Goal: Find specific page/section: Find specific page/section

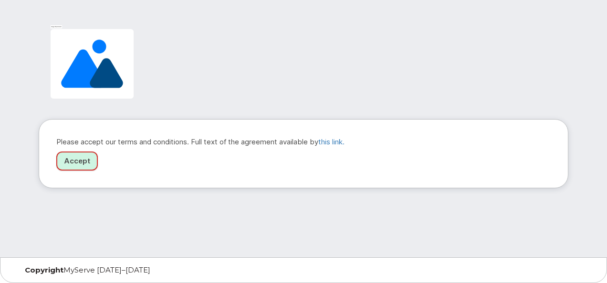
click at [78, 163] on link "Accept" at bounding box center [76, 162] width 41 height 20
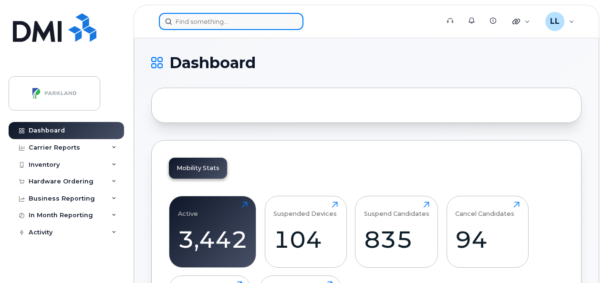
click at [208, 23] on input at bounding box center [231, 21] width 145 height 17
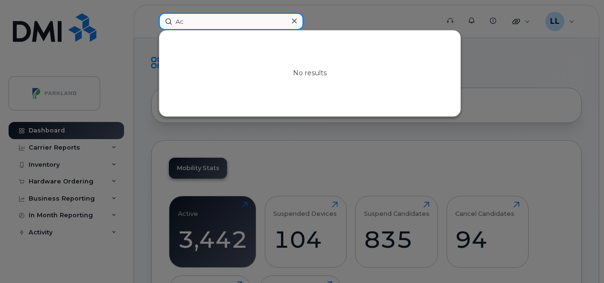
type input "A"
type input "a"
paste input "Jeannie Jorgensen"
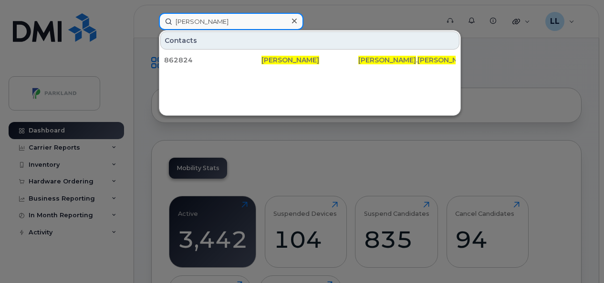
type input "Jeannie Jorgensen"
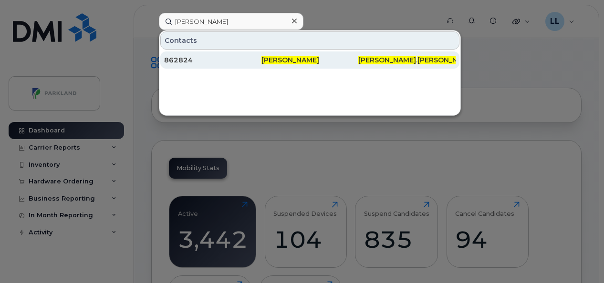
click at [291, 60] on span "Jeannie Jorgensen" at bounding box center [290, 60] width 58 height 9
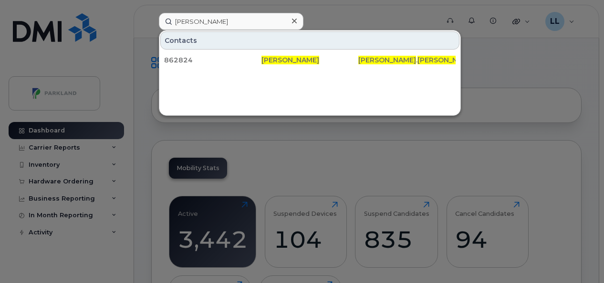
click at [297, 22] on div at bounding box center [294, 21] width 14 height 14
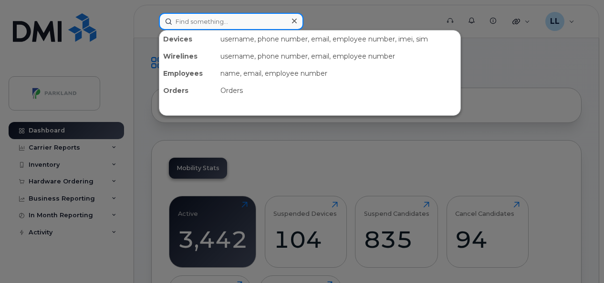
click at [262, 15] on input at bounding box center [231, 21] width 145 height 17
paste input "778 955 0887"
type input "778 955 0887"
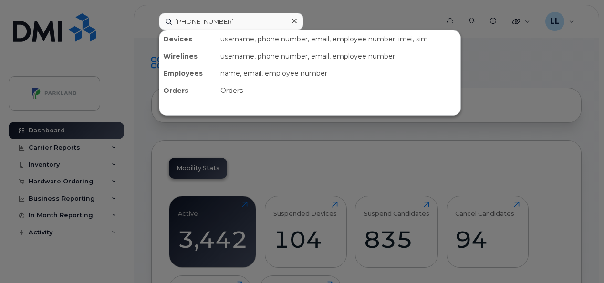
click at [263, 10] on div at bounding box center [302, 141] width 604 height 283
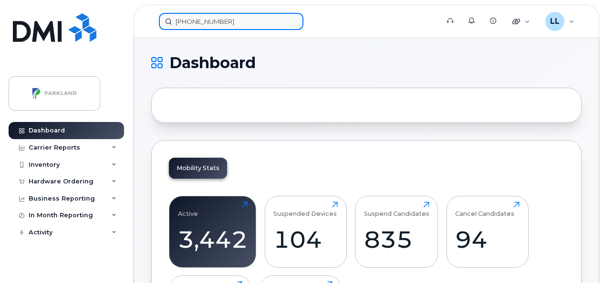
click at [243, 22] on input "778 955 0887" at bounding box center [231, 21] width 145 height 17
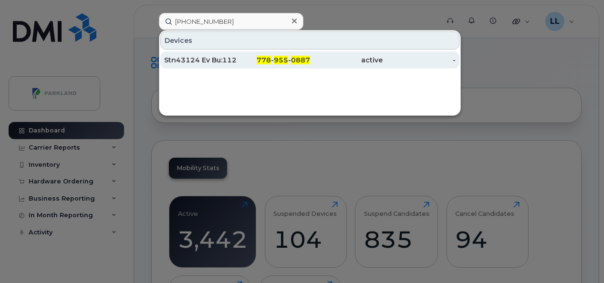
click at [294, 61] on span "0887" at bounding box center [300, 60] width 19 height 9
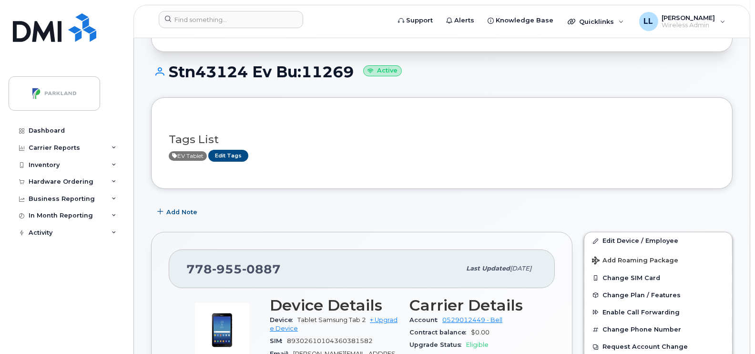
scroll to position [72, 0]
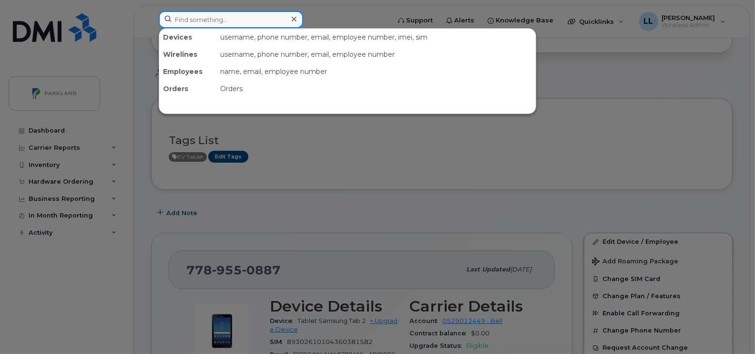
click at [238, 21] on input at bounding box center [231, 19] width 145 height 17
paste input "[PERSON_NAME]"
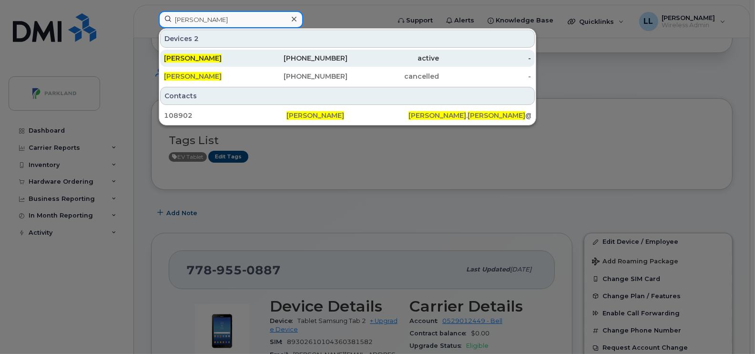
type input "[PERSON_NAME]"
click at [217, 58] on div "[PERSON_NAME]" at bounding box center [210, 58] width 92 height 10
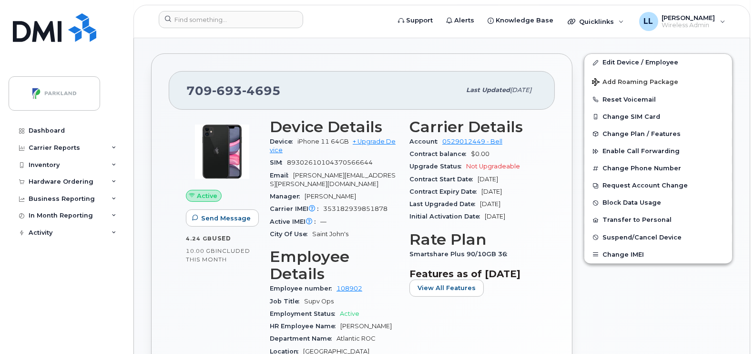
scroll to position [254, 0]
